Goal: Check status: Check status

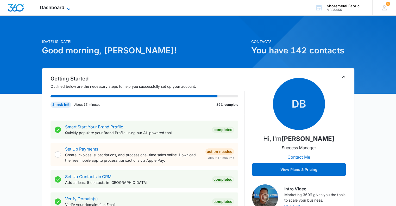
click at [64, 8] on span "Dashboard" at bounding box center [52, 7] width 24 height 5
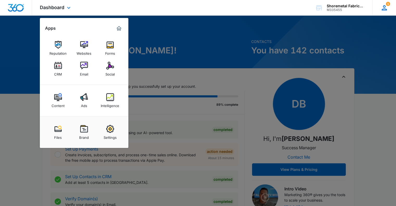
click at [387, 11] on icon at bounding box center [385, 8] width 8 height 8
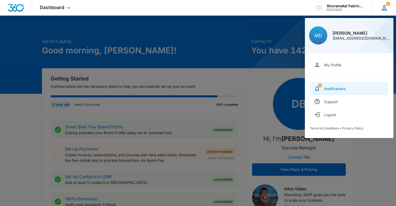
click at [343, 91] on link "1 Notifications" at bounding box center [349, 88] width 78 height 13
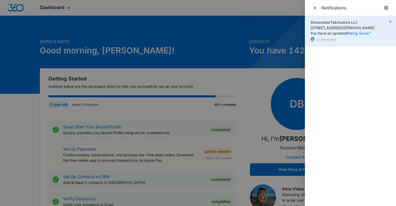
click at [328, 30] on div "Shoremetal Fabricators LLC [STREET_ADDRESS][PERSON_NAME] You have an updated Ra…" at bounding box center [343, 28] width 64 height 16
click at [329, 31] on span "Shoremetal Fabricators LLC [STREET_ADDRESS][PERSON_NAME] You have an updated Ra…" at bounding box center [343, 27] width 64 height 15
click at [357, 32] on link "Rating Score™" at bounding box center [359, 33] width 24 height 4
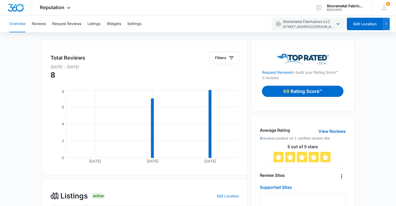
scroll to position [15, 0]
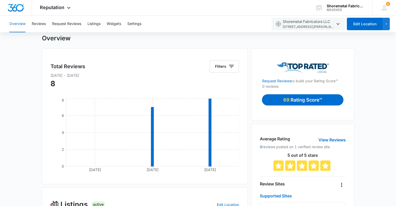
click at [305, 100] on p "Rating Score™" at bounding box center [307, 99] width 32 height 7
click at [319, 97] on p "Rating Score™" at bounding box center [307, 99] width 32 height 7
